Goal: Transaction & Acquisition: Purchase product/service

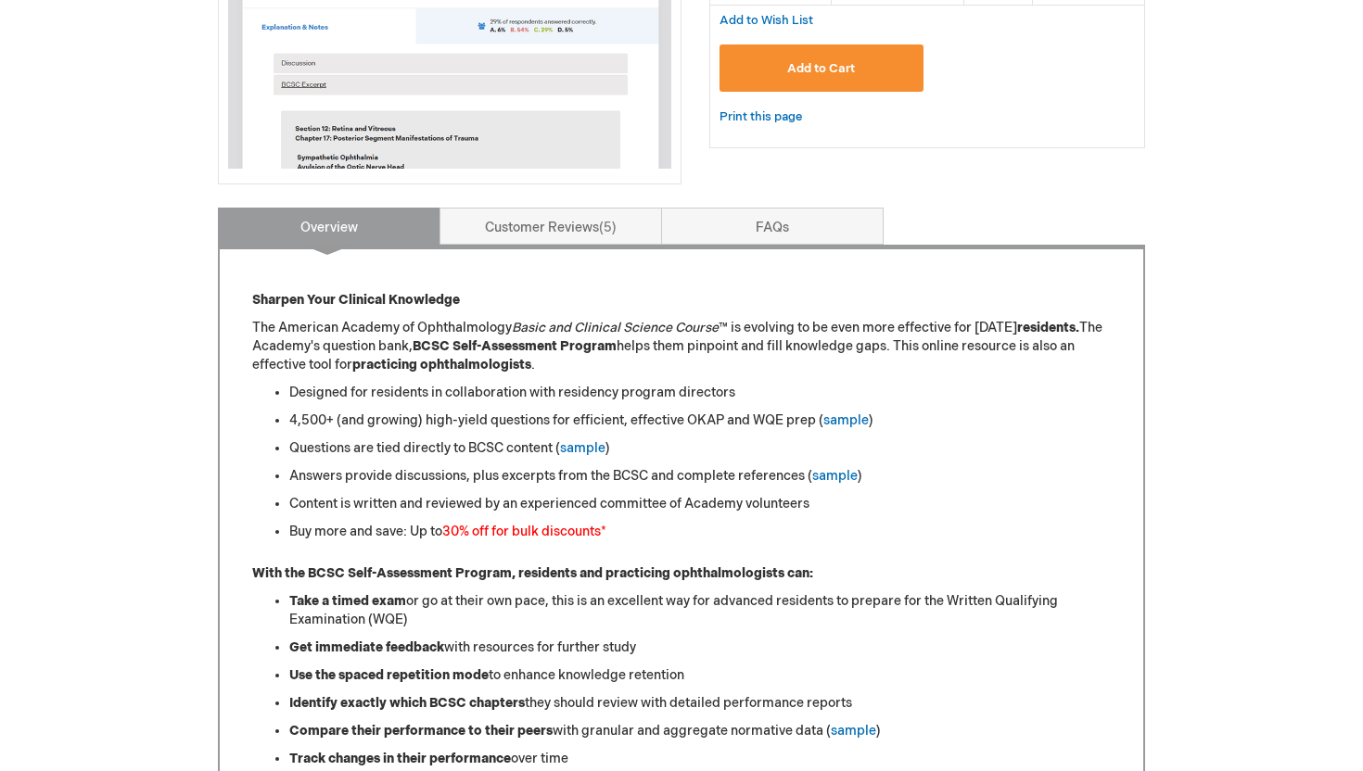
scroll to position [569, 0]
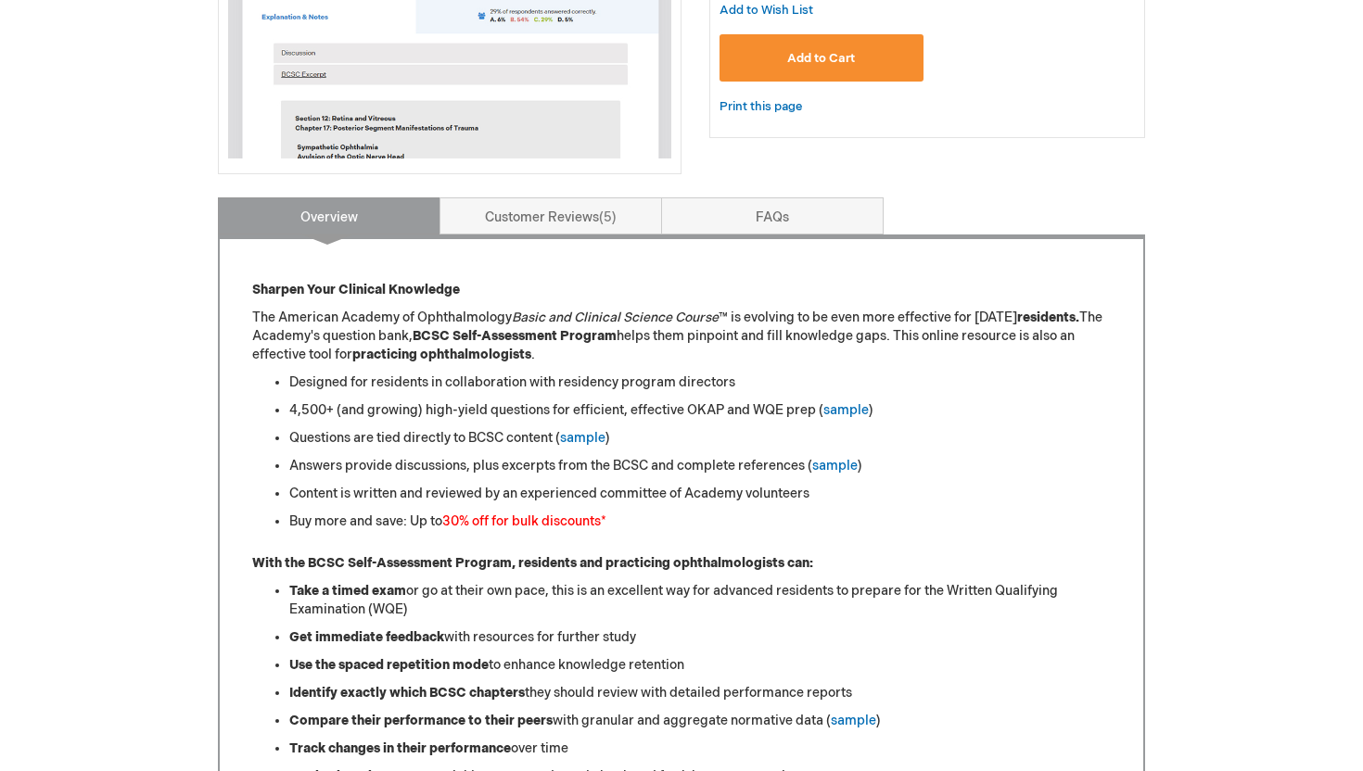
click at [824, 55] on span "Add to Cart" at bounding box center [821, 58] width 68 height 15
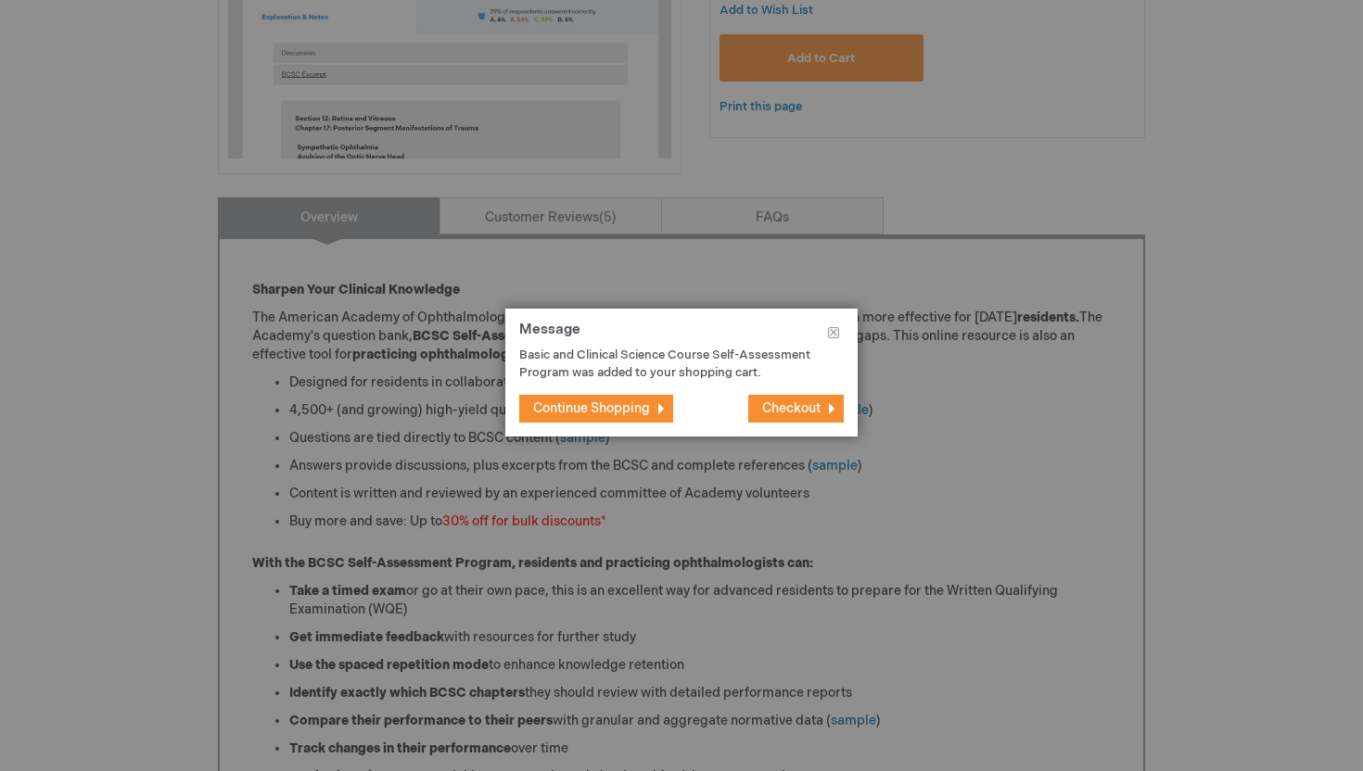
click at [798, 405] on span "Checkout" at bounding box center [791, 409] width 58 height 16
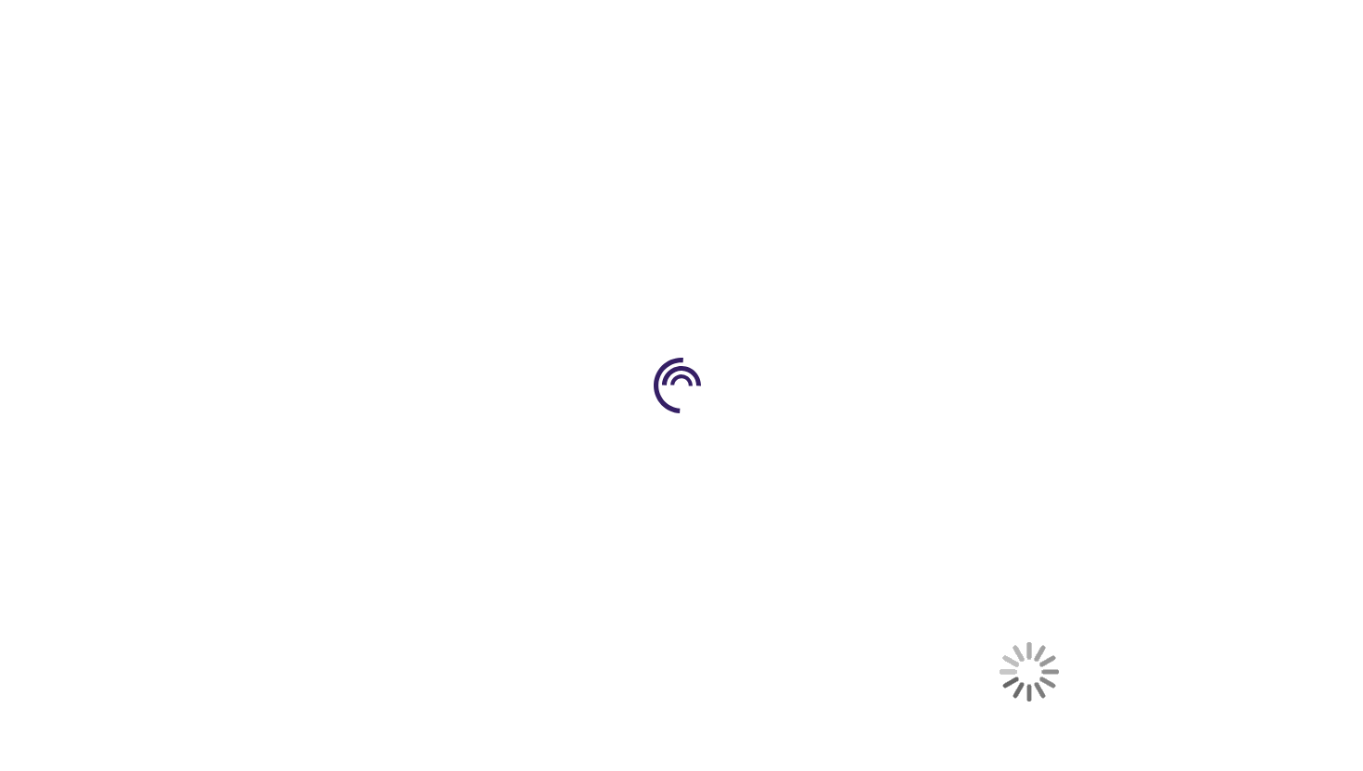
select select "CA"
select select "74"
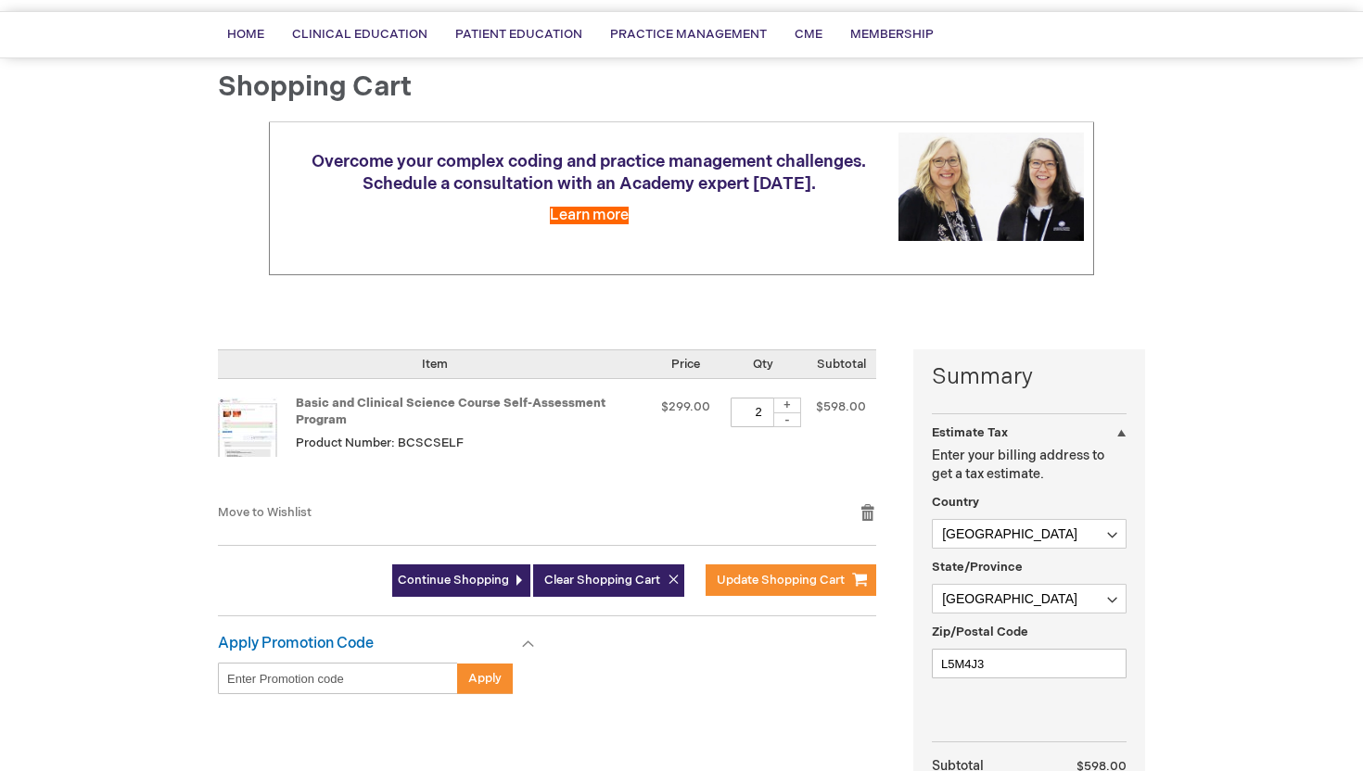
scroll to position [131, 0]
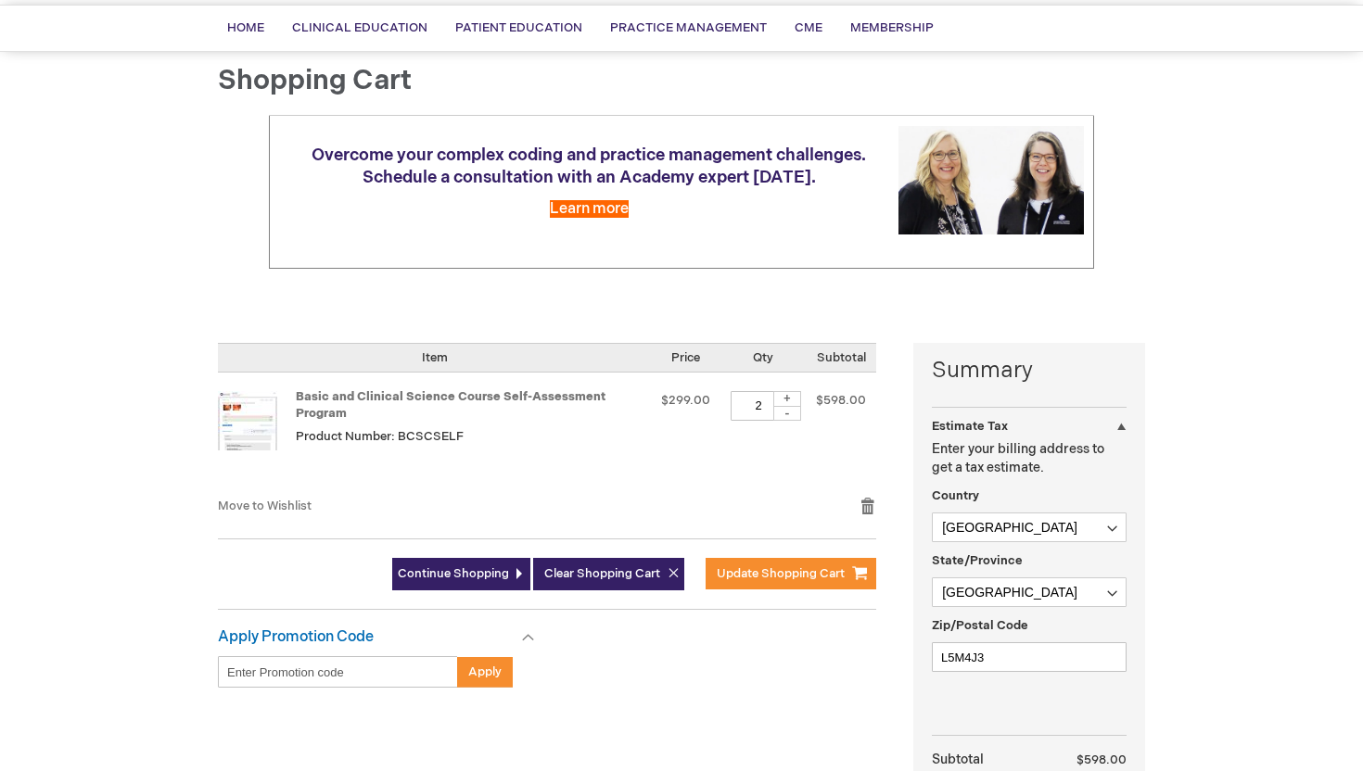
click at [786, 414] on div "-" at bounding box center [787, 413] width 28 height 15
type input "1"
click at [819, 574] on span "Update Shopping Cart" at bounding box center [781, 573] width 128 height 15
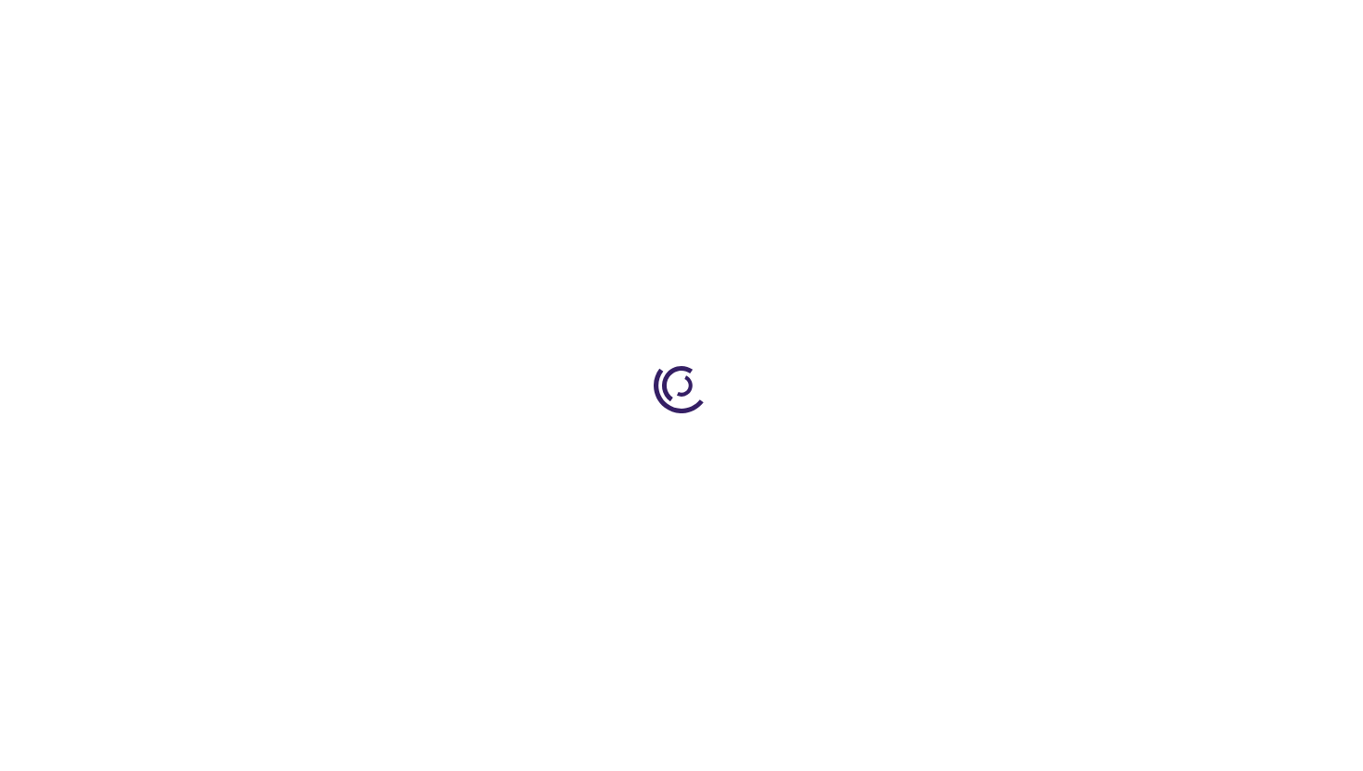
select select "CA"
select select "74"
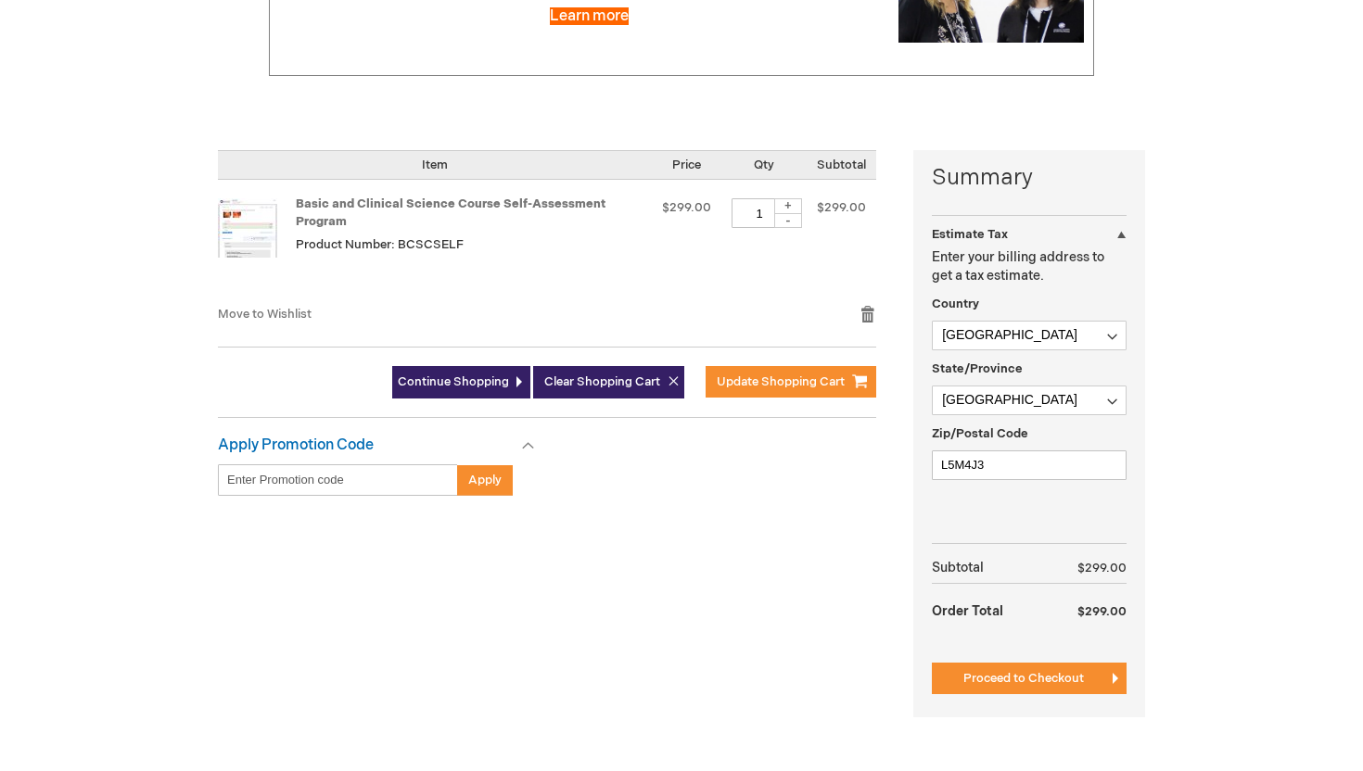
scroll to position [374, 0]
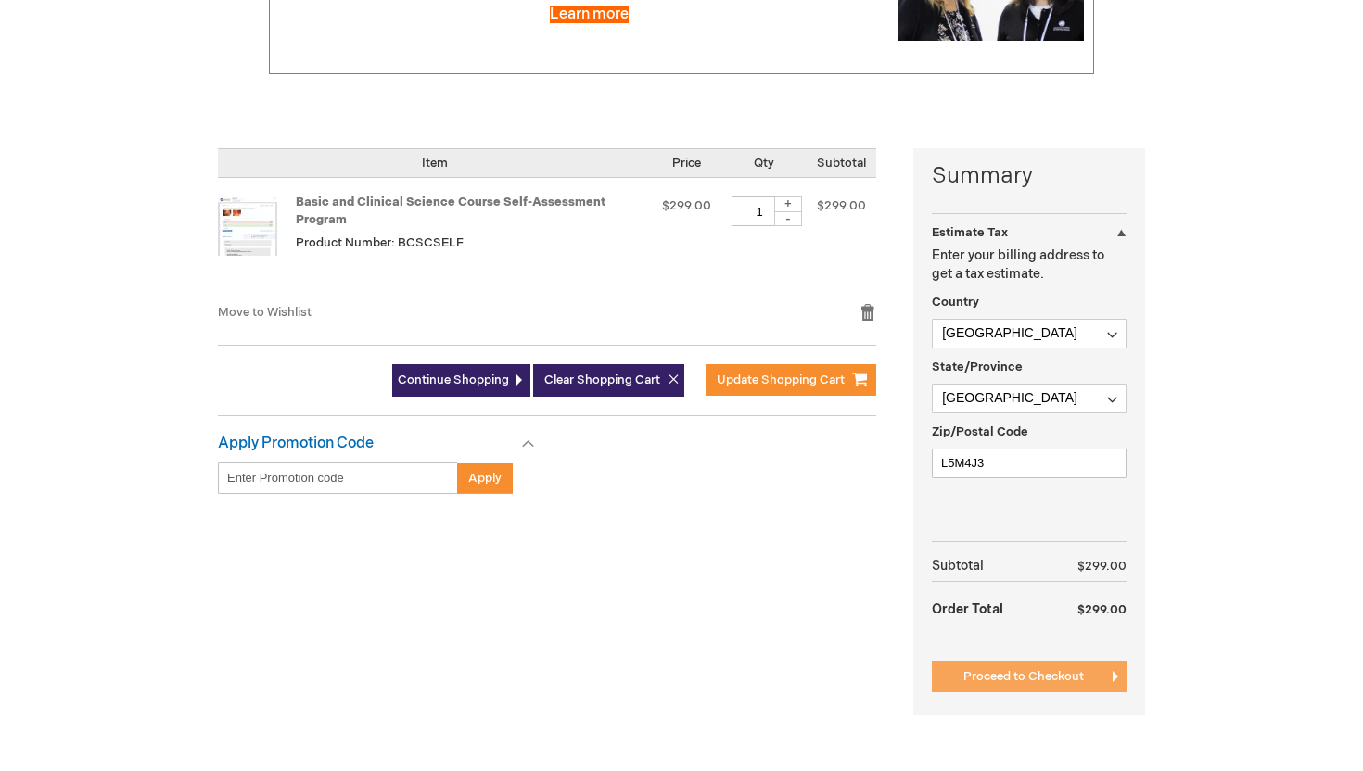
click at [1043, 675] on span "Proceed to Checkout" at bounding box center [1023, 676] width 121 height 15
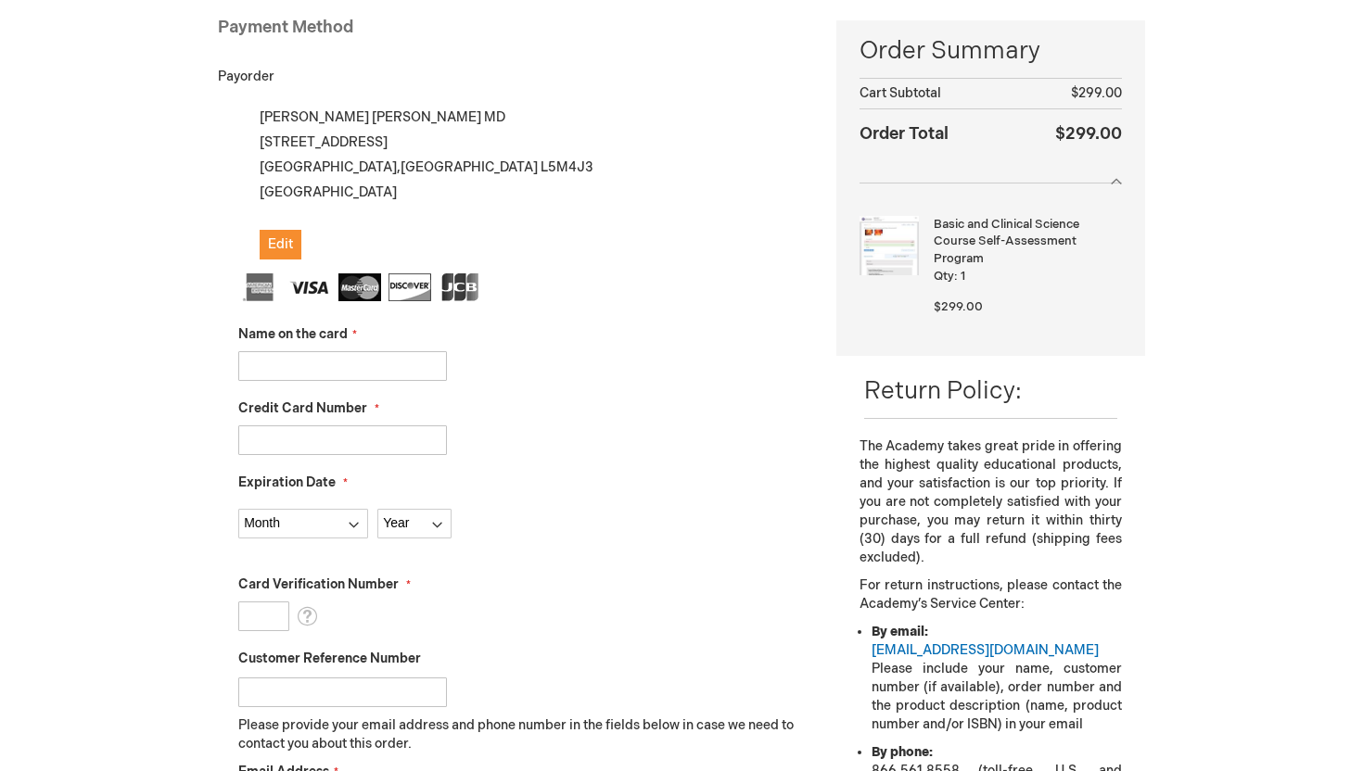
scroll to position [284, 0]
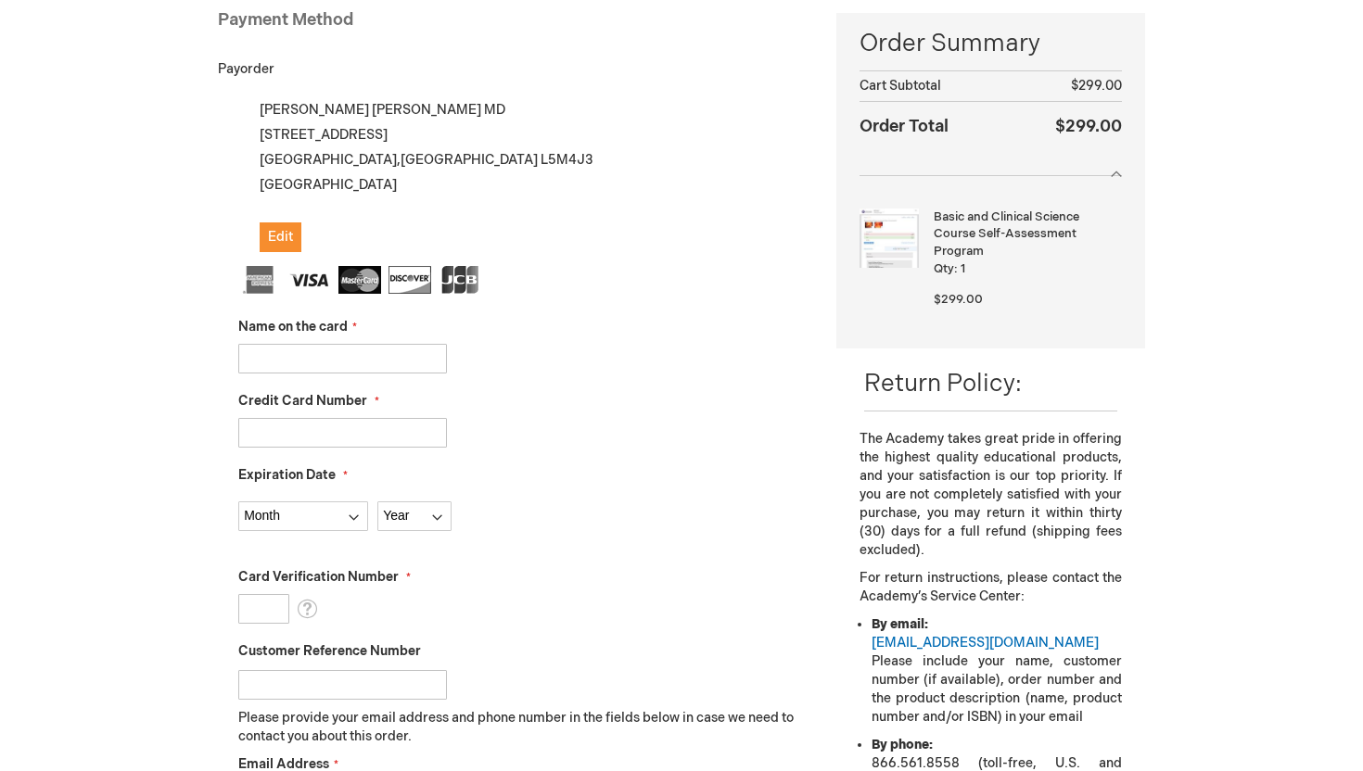
click at [416, 358] on input "Name on the card" at bounding box center [342, 359] width 209 height 30
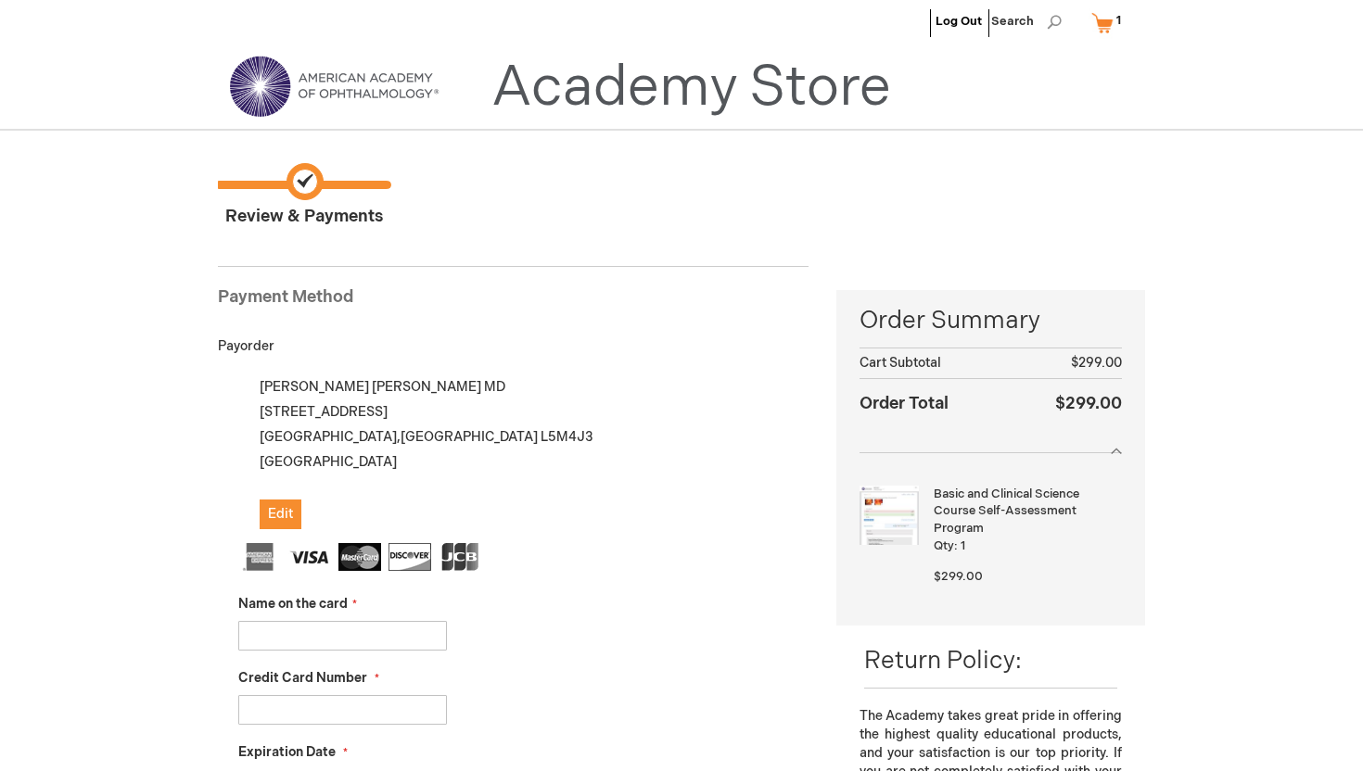
scroll to position [14, 0]
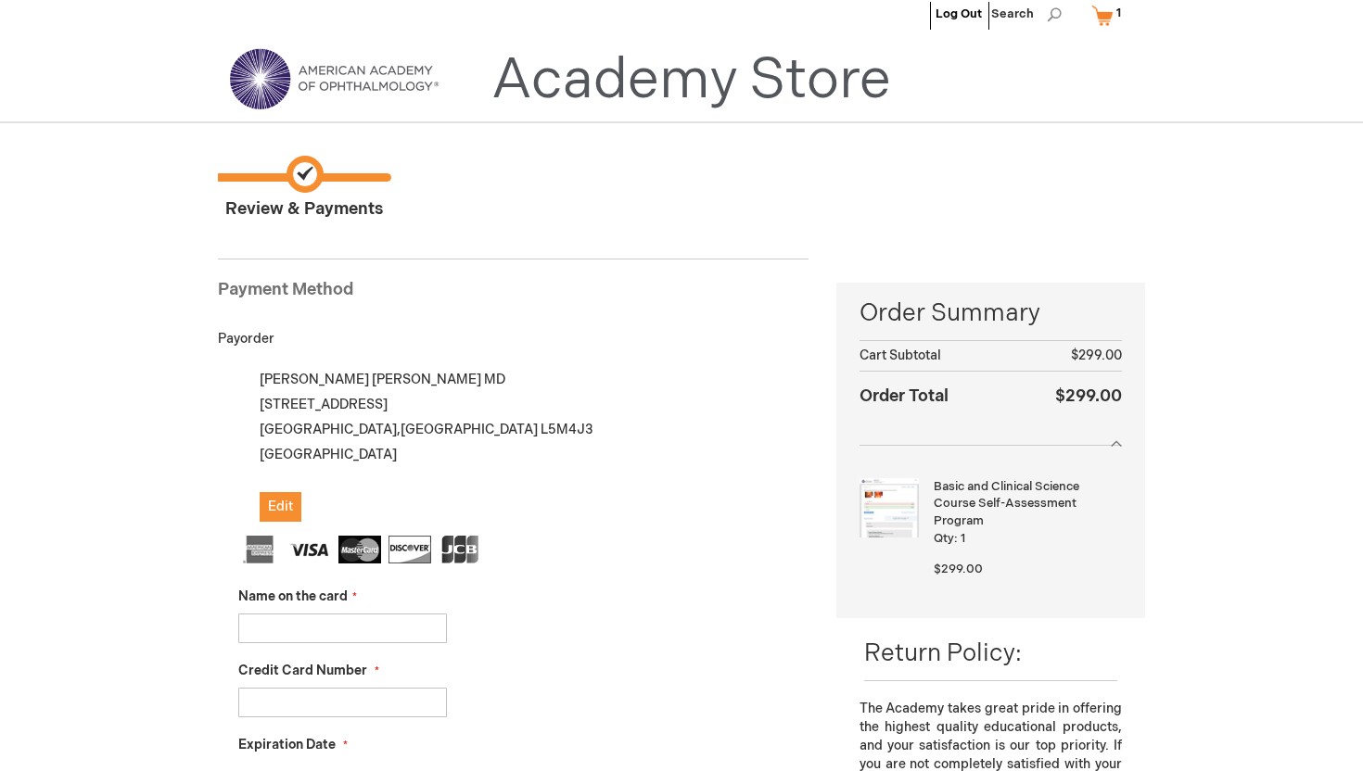
click at [330, 632] on input "Name on the card" at bounding box center [342, 629] width 209 height 30
click at [345, 626] on input "Name on the card" at bounding box center [342, 629] width 209 height 30
click at [337, 686] on div "Credit Card Number" at bounding box center [523, 690] width 570 height 56
click at [331, 695] on input "Credit Card Number" at bounding box center [342, 703] width 209 height 30
type input "377935689413393"
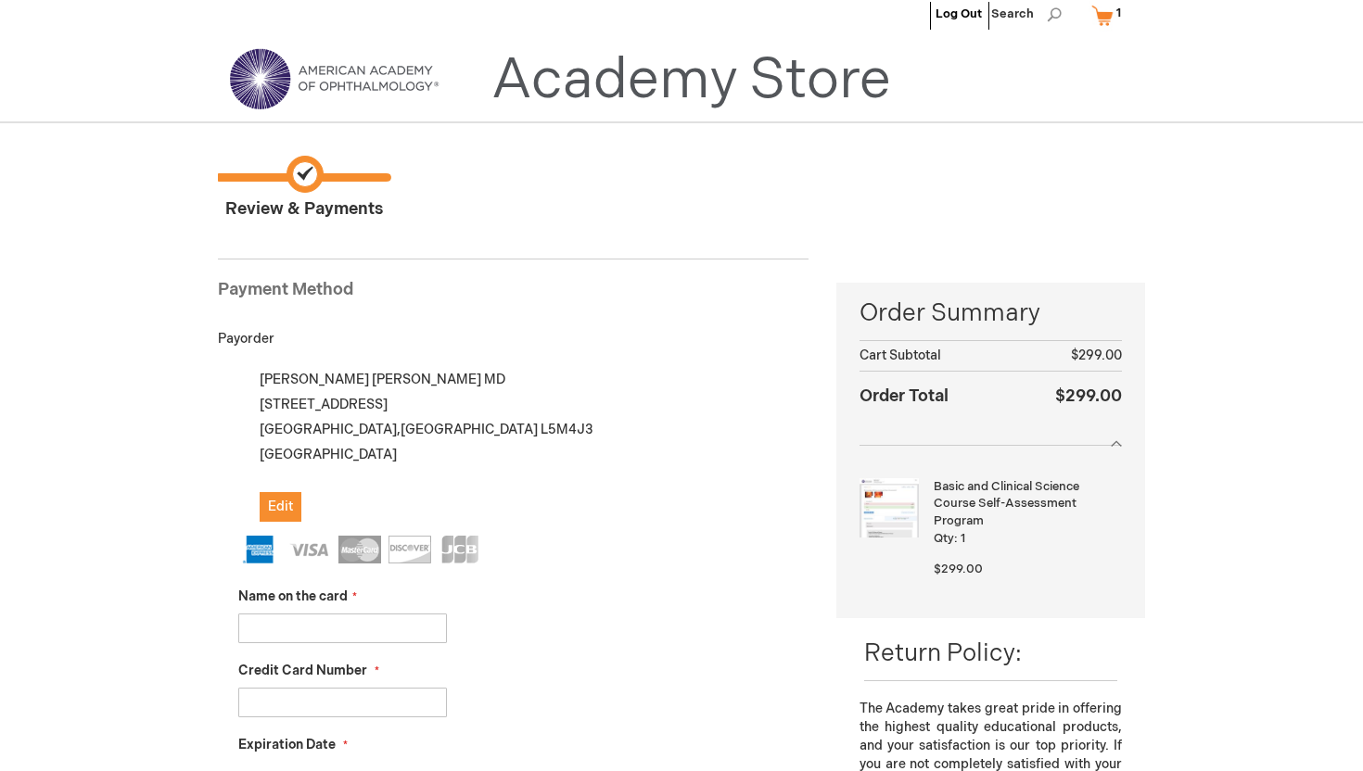
click at [298, 629] on input "Name on the card" at bounding box center [342, 629] width 209 height 30
type input "amexgiftcard.com"
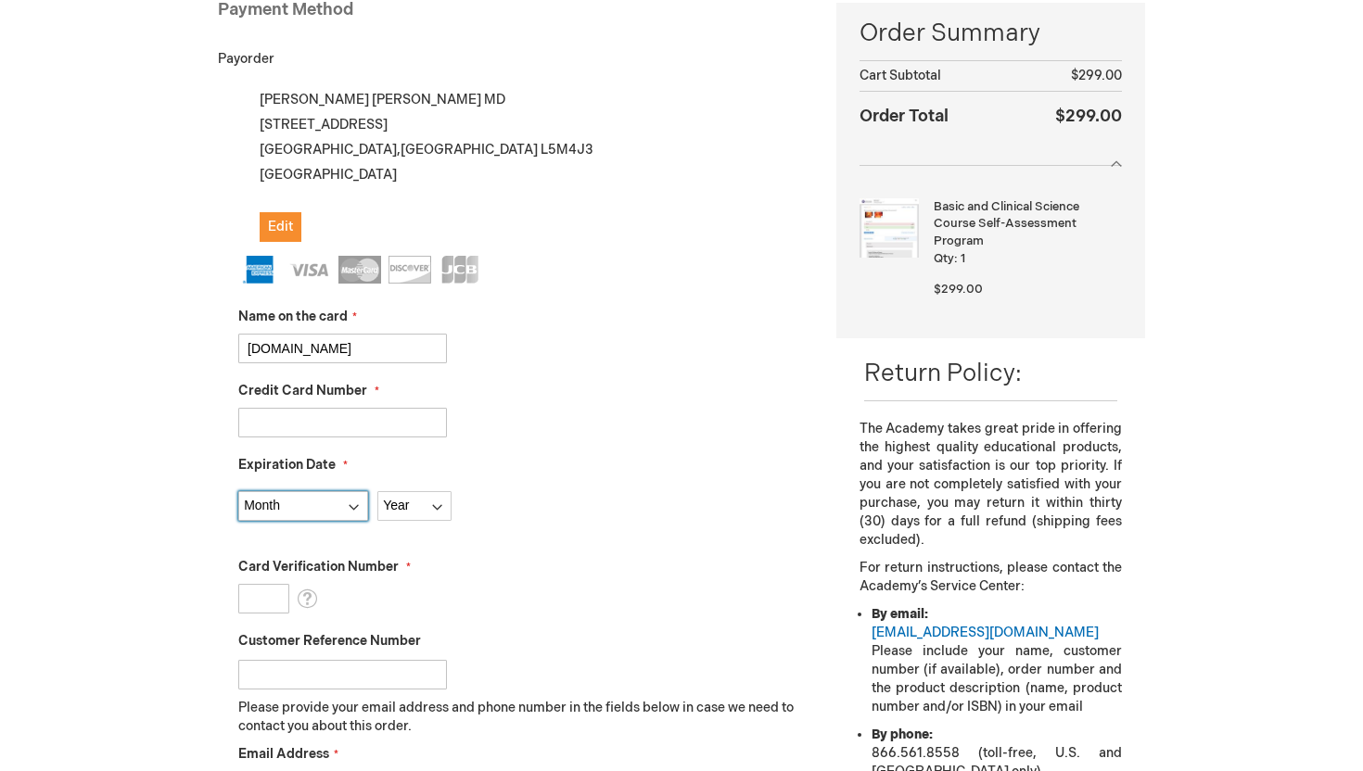
scroll to position [295, 0]
click at [322, 498] on select "Month 01 - January 02 - February 03 - March 04 - April 05 - May 06 - June 07 - …" at bounding box center [303, 505] width 130 height 30
select select "12"
click at [396, 518] on select "Year 2025 2026 2027 2028 2029 2030 2031 2032 2033 2034 2035" at bounding box center [414, 505] width 74 height 30
select select "2032"
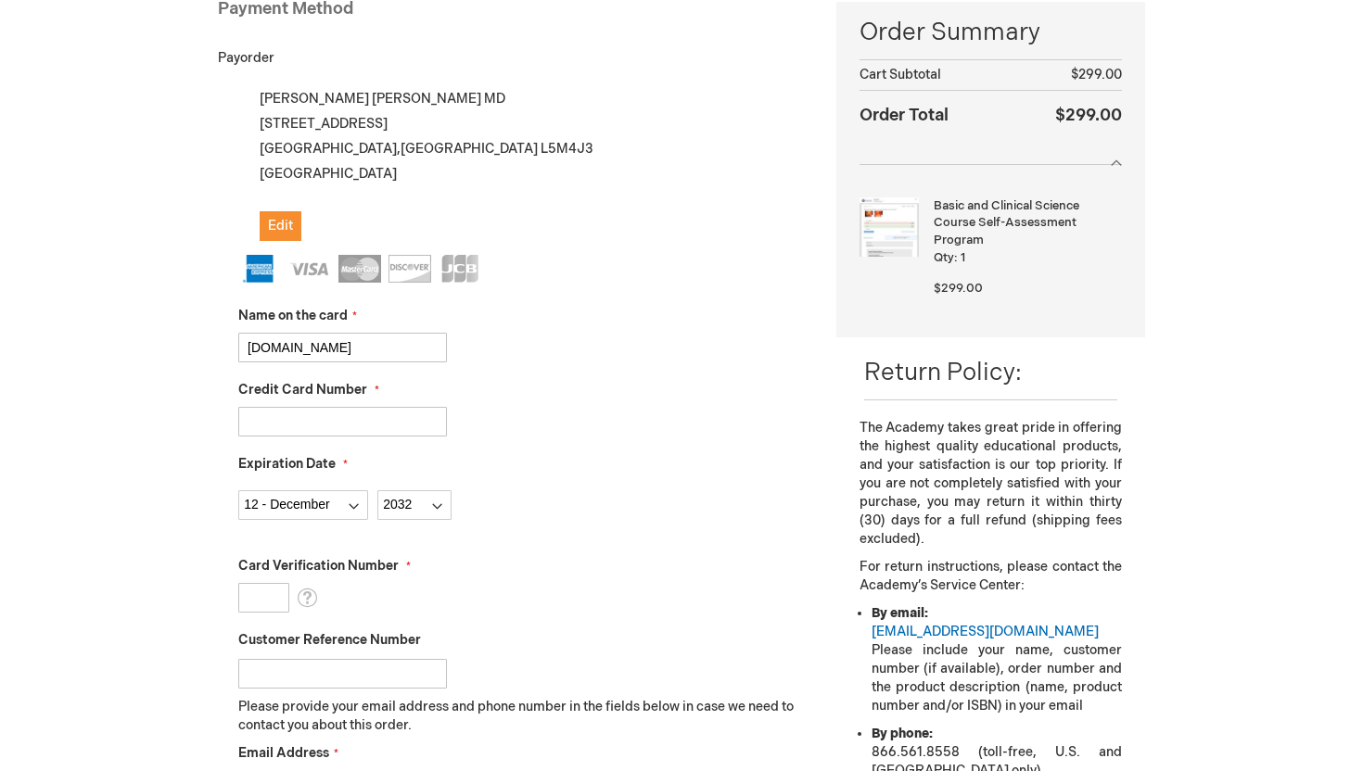
click at [270, 600] on input "Card Verification Number" at bounding box center [263, 598] width 51 height 30
click at [255, 598] on input "Card Verification Number" at bounding box center [263, 598] width 51 height 30
type input "659"
click at [286, 677] on input "Customer Reference Number" at bounding box center [342, 674] width 209 height 30
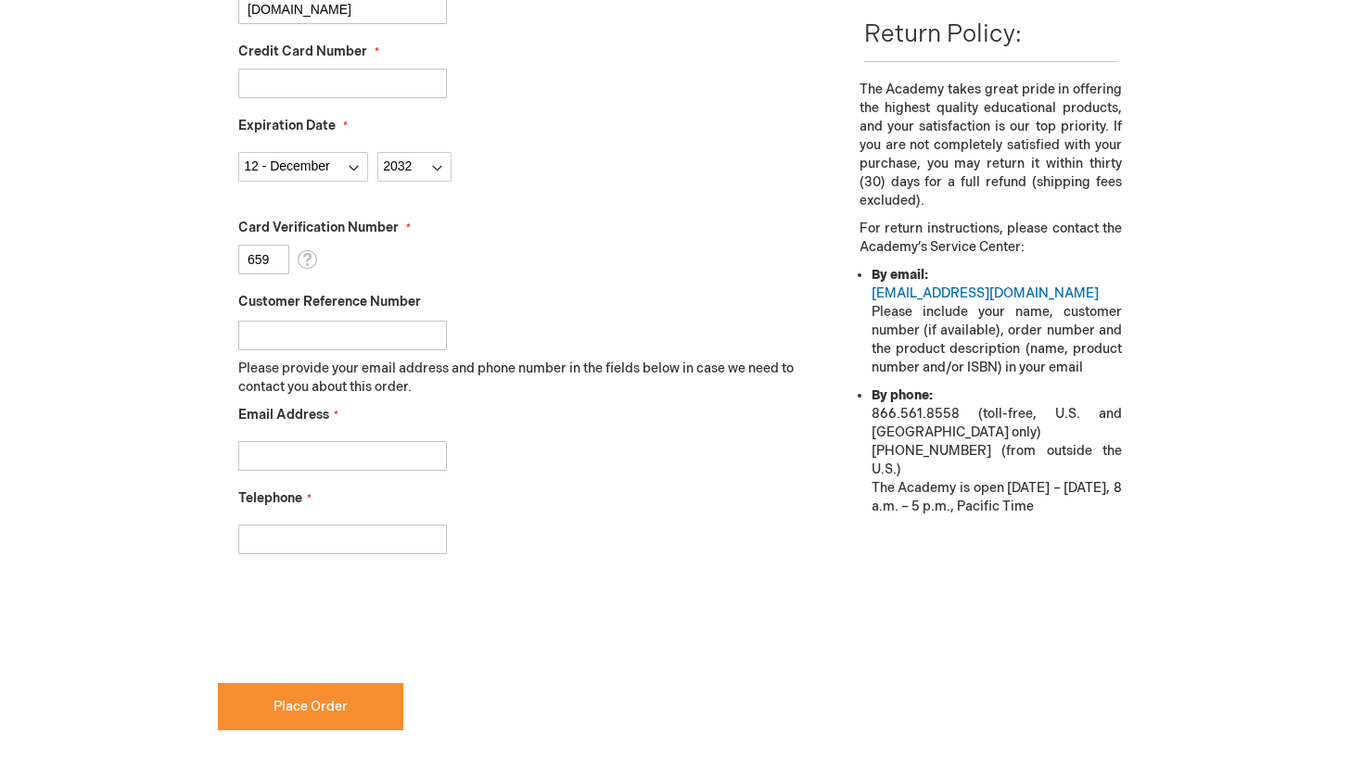
scroll to position [634, 0]
click at [398, 468] on input "Email Address" at bounding box center [342, 455] width 209 height 30
type input "kirat.takhar@gmail.com"
type input "8085422028"
click at [540, 527] on div "8085422028" at bounding box center [523, 534] width 570 height 39
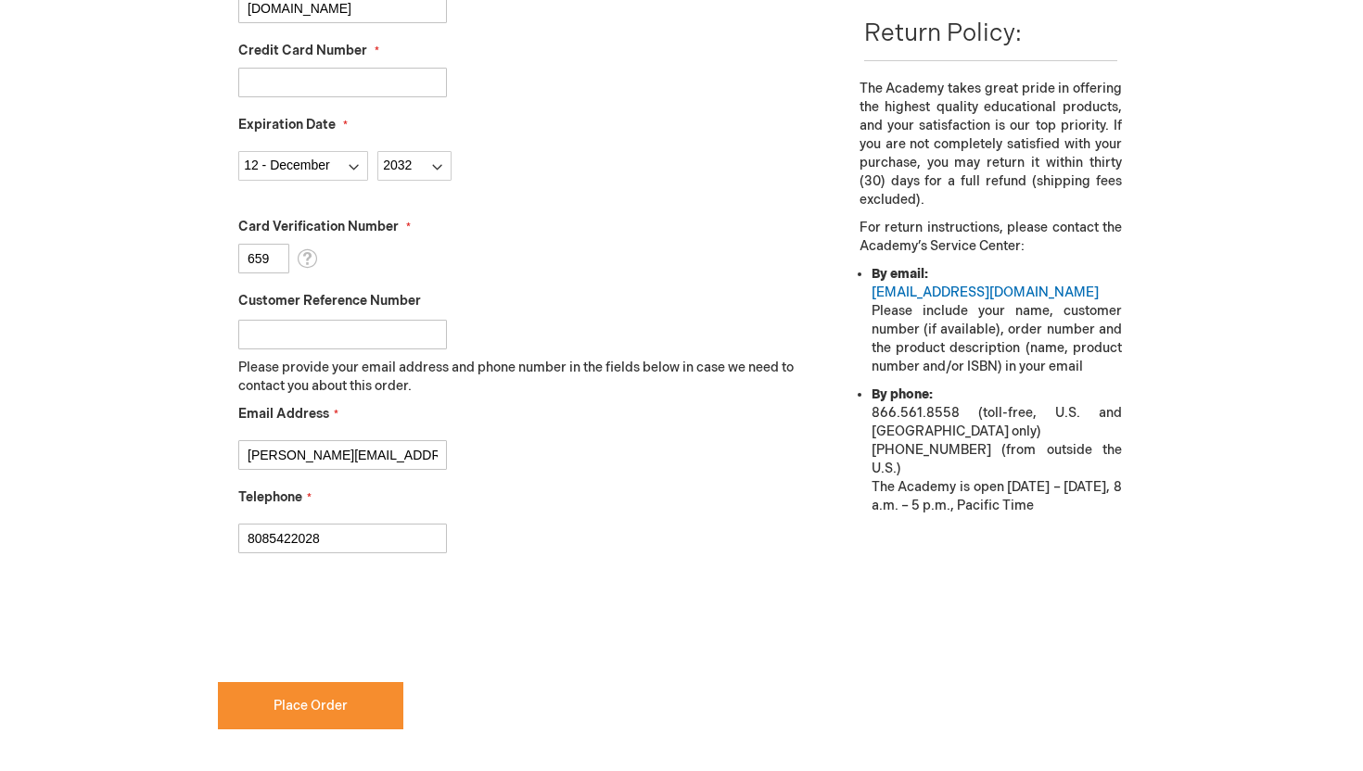
checkbox input "true"
click at [302, 687] on button "Place Order" at bounding box center [310, 705] width 185 height 47
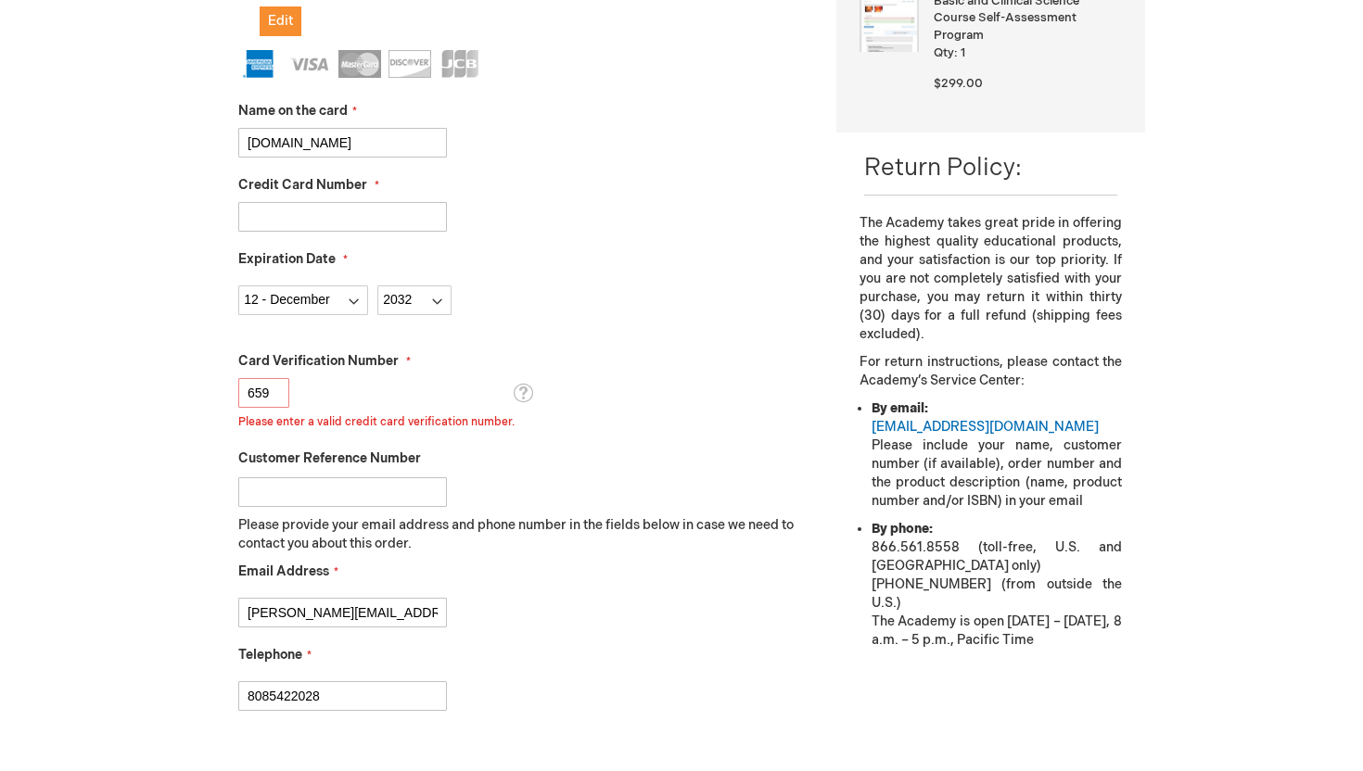
scroll to position [491, 0]
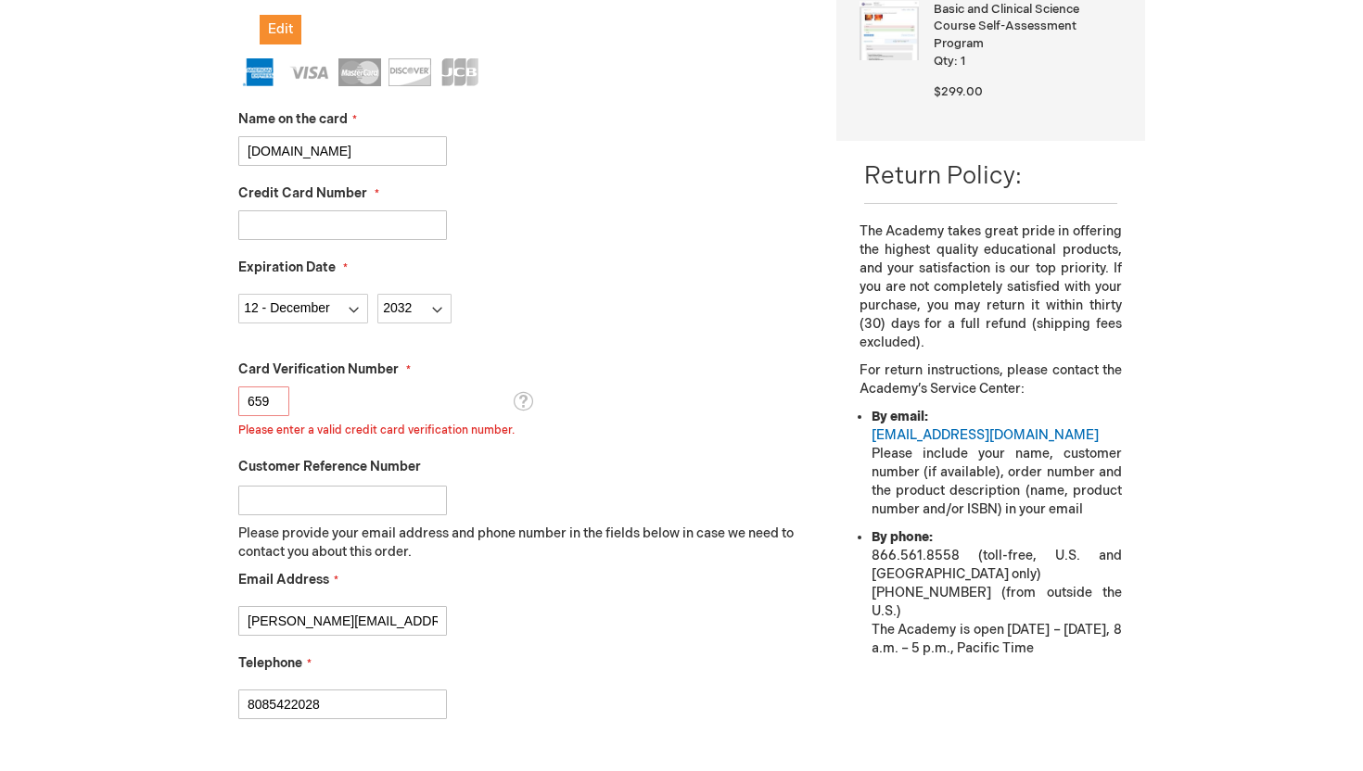
click at [269, 402] on input "659" at bounding box center [263, 402] width 51 height 30
click at [259, 401] on input "659" at bounding box center [263, 402] width 51 height 30
type input "8258"
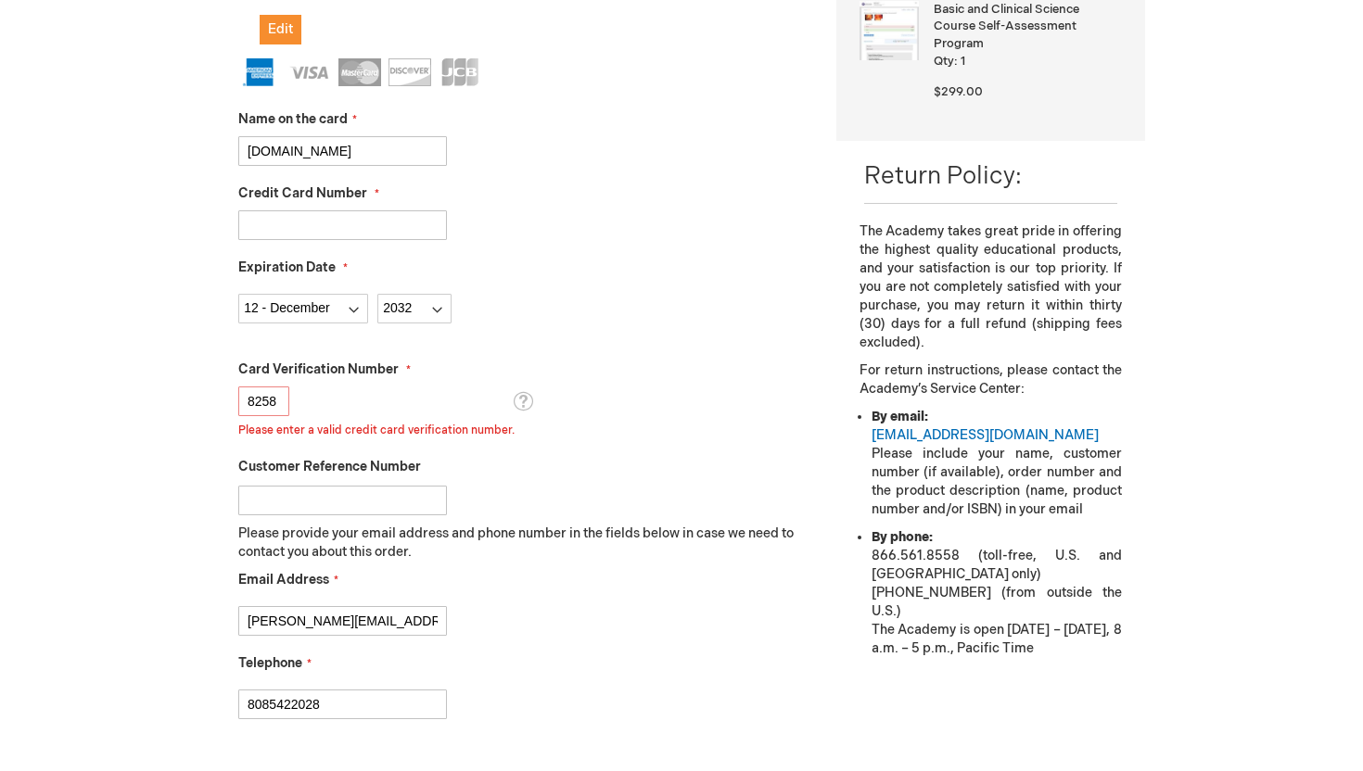
click at [661, 384] on div "Card Verification Number 8258 Please enter a valid credit card verification num…" at bounding box center [523, 400] width 570 height 79
